Goal: Communication & Community: Answer question/provide support

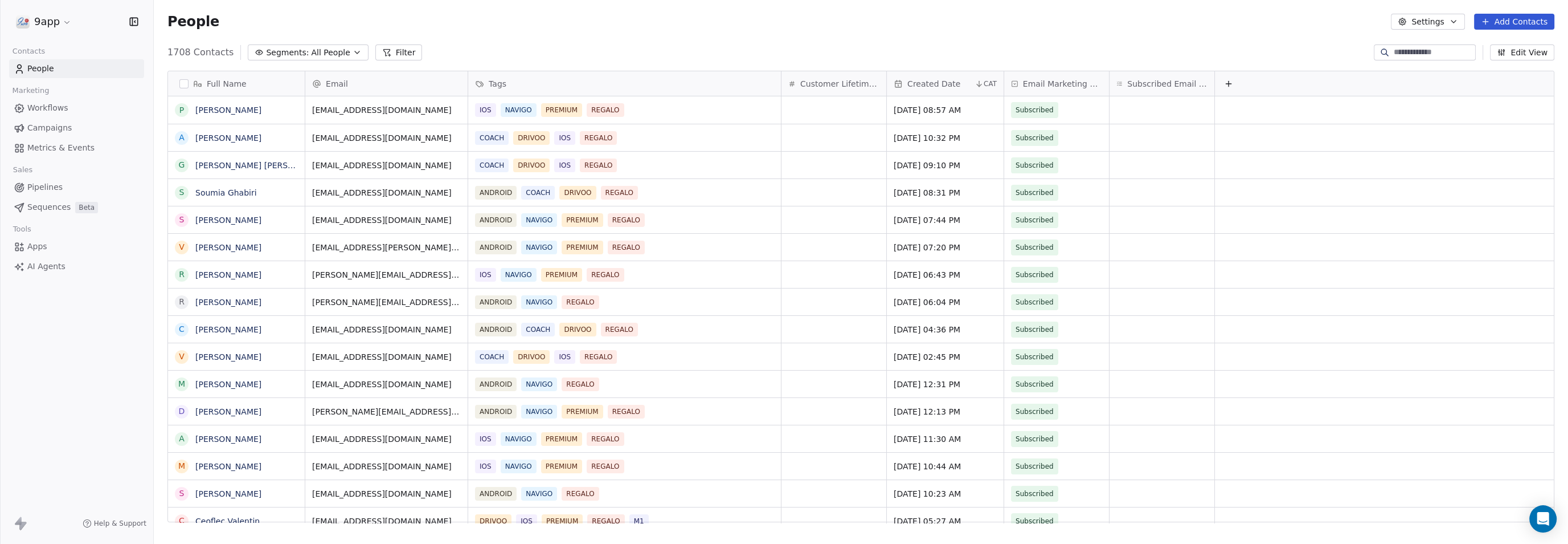
scroll to position [468, 1393]
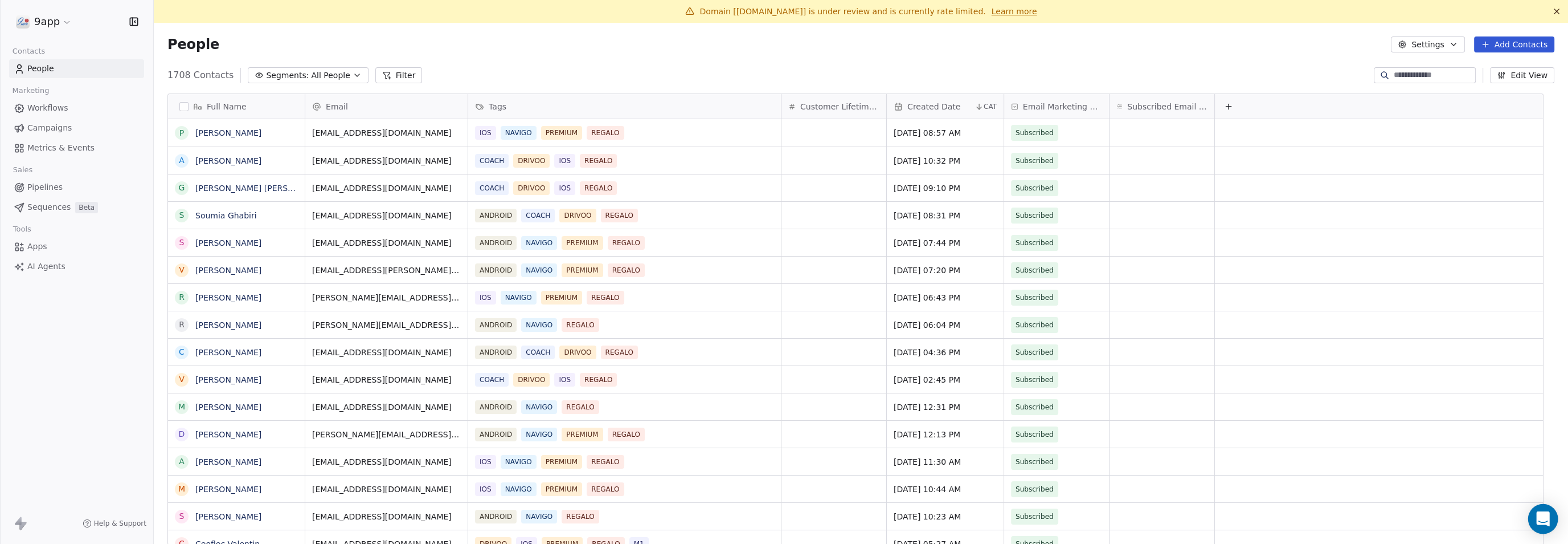
click at [1539, 521] on icon "Open Intercom Messenger" at bounding box center [1543, 518] width 13 height 15
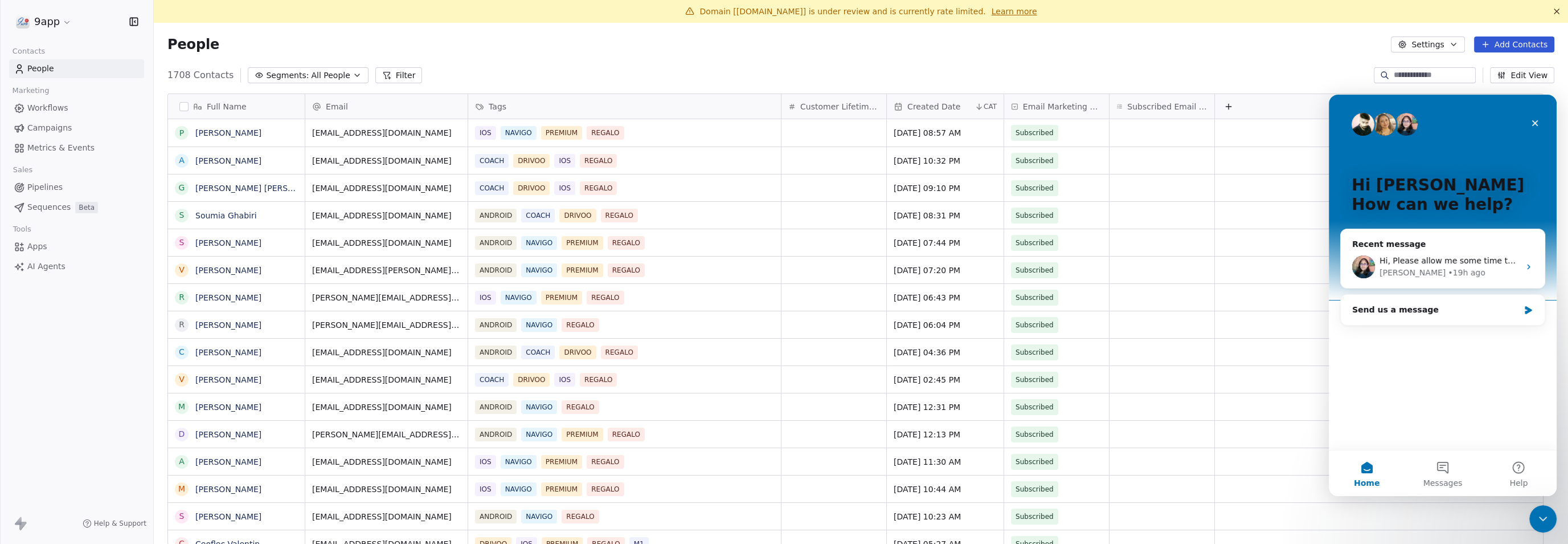
scroll to position [0, 0]
click at [1476, 274] on div "[PERSON_NAME] • 19h ago" at bounding box center [1449, 273] width 140 height 12
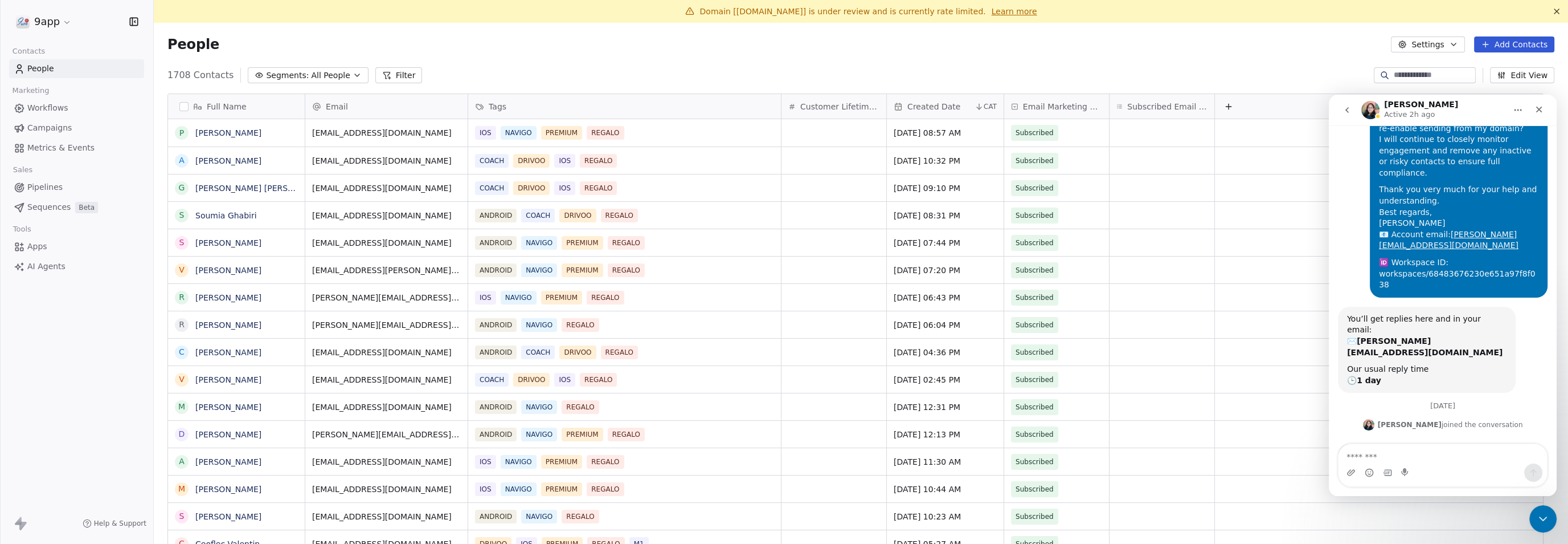
scroll to position [253, 0]
drag, startPoint x: 1347, startPoint y: 374, endPoint x: 1502, endPoint y: 419, distance: 161.4
click at [1502, 440] on div "Hi, Please allow me some time to check this. I will get back to you soon with a…" at bounding box center [1443, 493] width 209 height 106
copy div "Hi, Please allow me some time to check this. I will get back to you soon with a…"
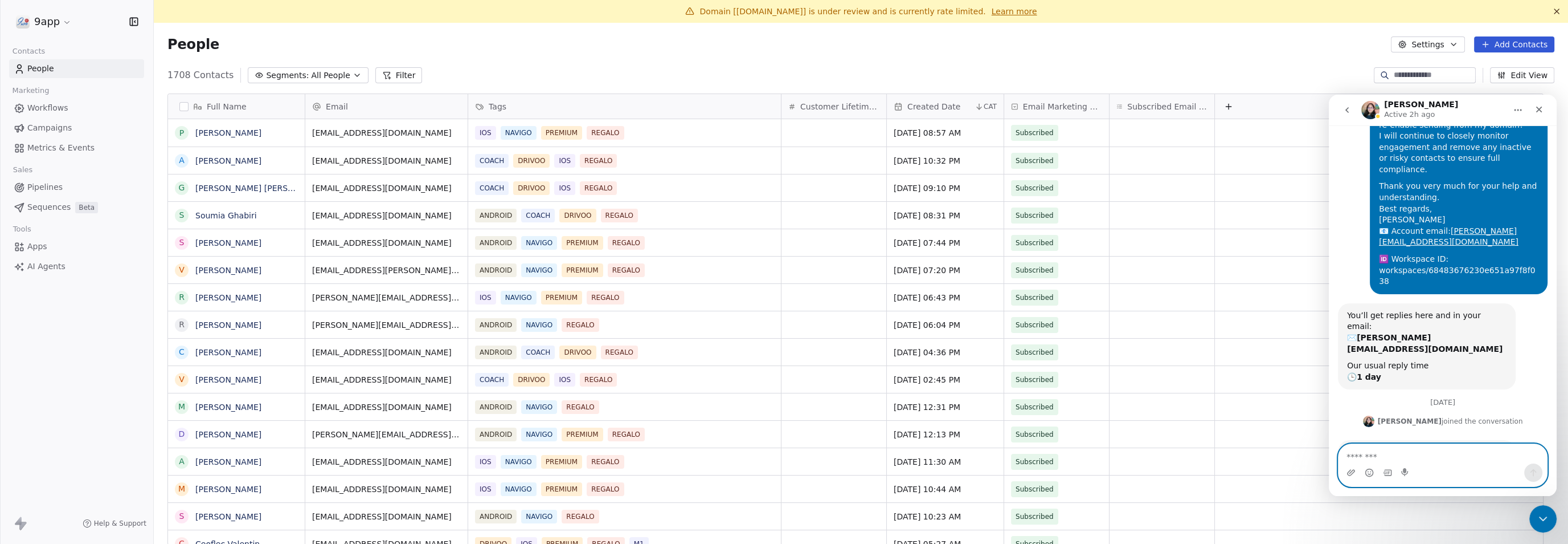
click at [1426, 451] on textarea "Message…" at bounding box center [1443, 454] width 208 height 19
paste textarea "**********"
type textarea "**********"
click at [1531, 473] on icon "Send a message…" at bounding box center [1533, 472] width 9 height 9
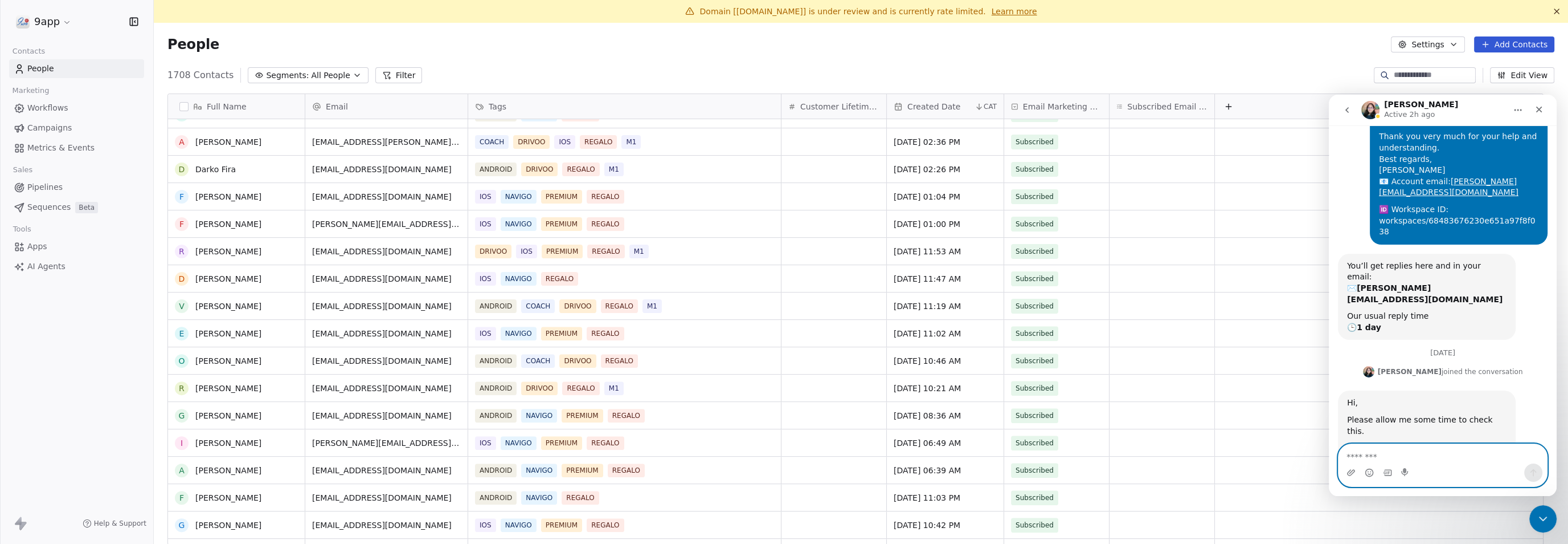
scroll to position [0, 0]
